Goal: Information Seeking & Learning: Learn about a topic

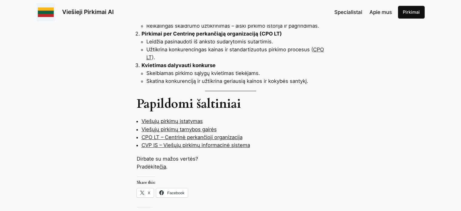
scroll to position [515, 0]
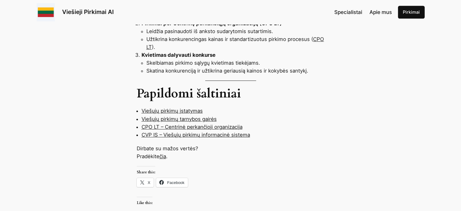
click at [160, 116] on link "Viešųjų pirkimų tarnybos gairės" at bounding box center [178, 119] width 75 height 6
click at [202, 116] on link "Viešųjų pirkimų tarnybos gairės" at bounding box center [178, 119] width 75 height 6
click at [164, 153] on link "čia" at bounding box center [162, 156] width 7 height 6
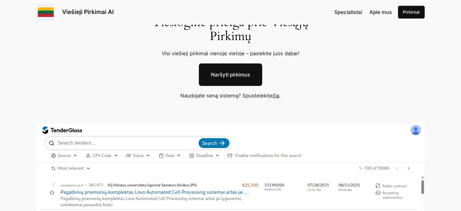
scroll to position [91, 0]
